Goal: Task Accomplishment & Management: Use online tool/utility

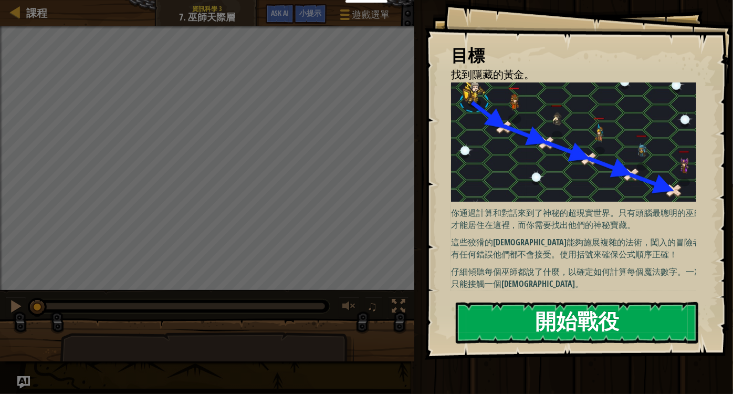
click at [556, 237] on p "這些狡猾的[DEMOGRAPHIC_DATA]能夠施展複雜的法術，闖入的冒險者有任何錯誤他們都不會接受。使用括號來確保公式順序正確！" at bounding box center [577, 248] width 253 height 24
drag, startPoint x: 557, startPoint y: 269, endPoint x: 562, endPoint y: 307, distance: 37.7
click at [556, 275] on p "仔細傾聽每個巫師都說了什麼，以確定如何計算每個魔法數字。一次只能接觸一個[DEMOGRAPHIC_DATA]。" at bounding box center [577, 278] width 253 height 24
click at [562, 315] on button "開始戰役" at bounding box center [577, 322] width 243 height 41
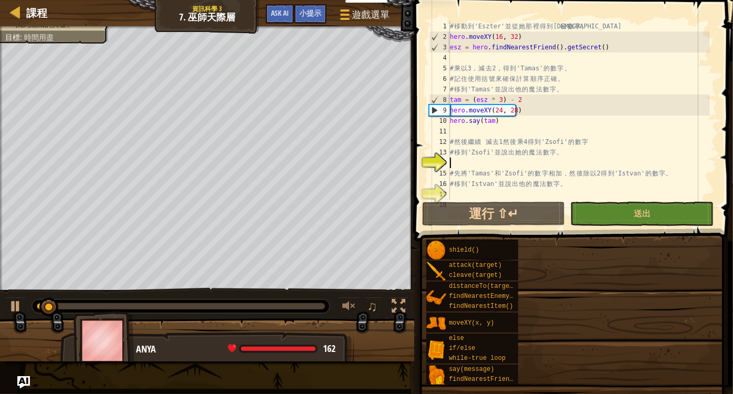
scroll to position [42, 0]
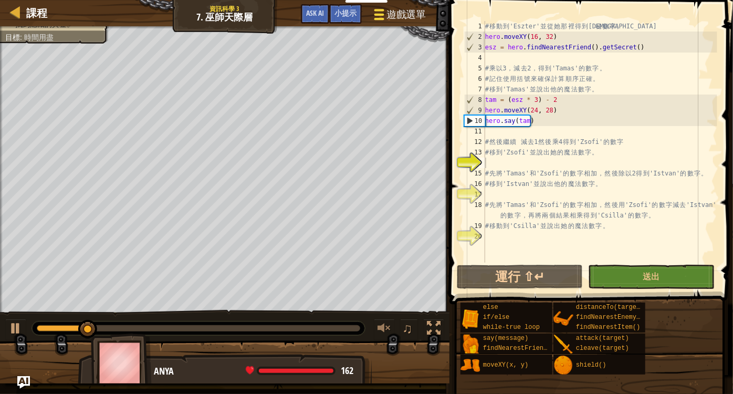
click at [403, 7] on button "遊戲選單" at bounding box center [399, 17] width 67 height 26
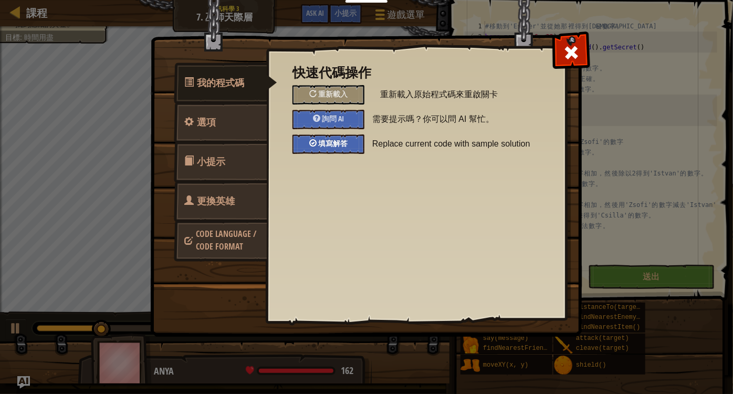
click at [343, 146] on span "填寫解答" at bounding box center [332, 143] width 29 height 10
click at [582, 44] on div at bounding box center [571, 50] width 33 height 33
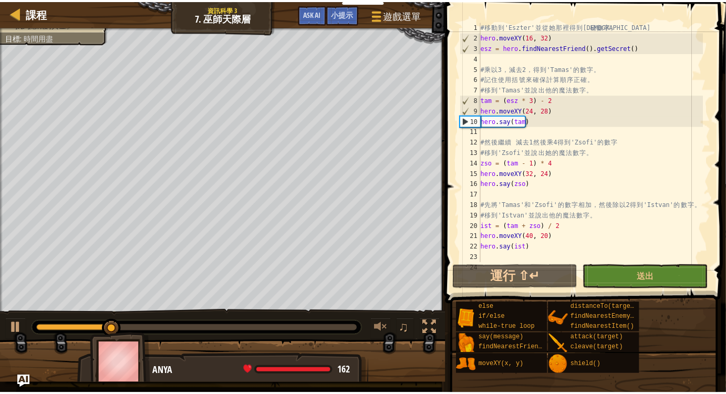
scroll to position [63, 0]
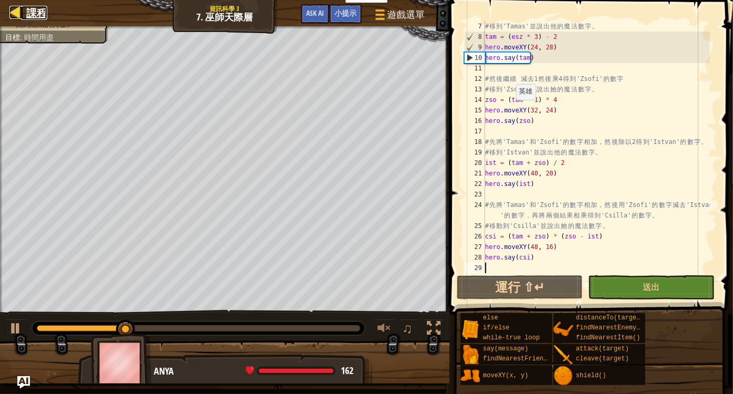
click at [15, 13] on div at bounding box center [15, 12] width 13 height 13
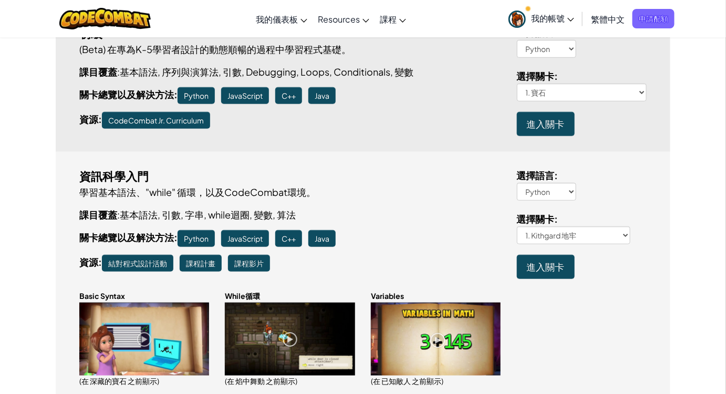
scroll to position [47, 0]
